Goal: Check status: Check status

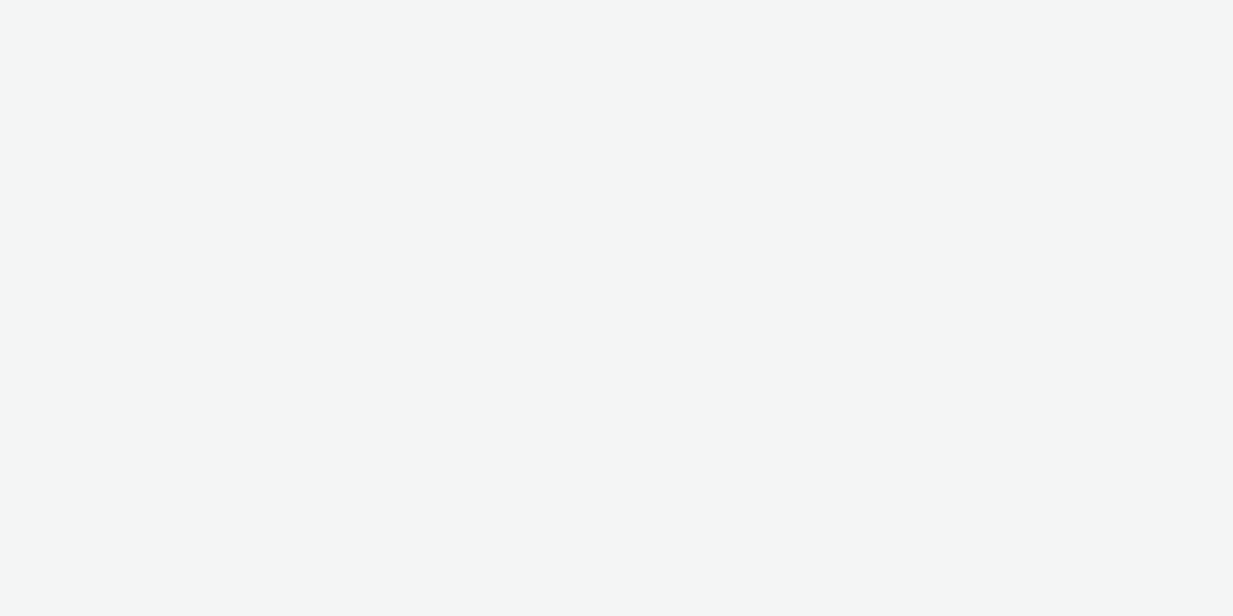
select select "11a7df10-284f-415c-b52a-427acf4c31ae"
